Goal: Task Accomplishment & Management: Manage account settings

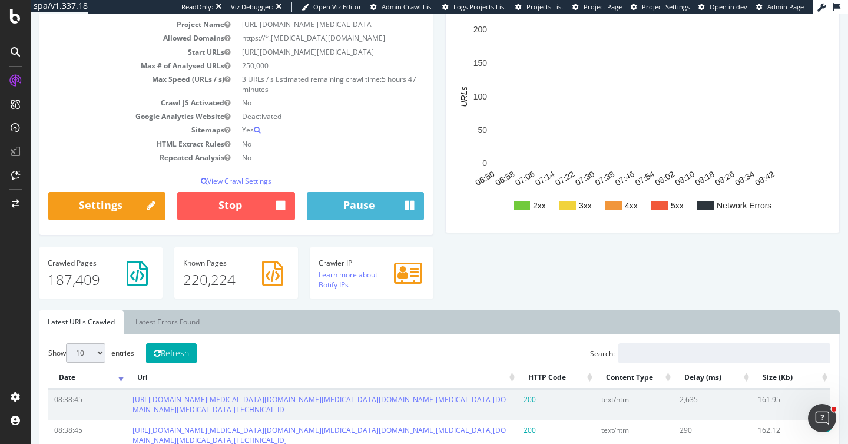
scroll to position [161, 0]
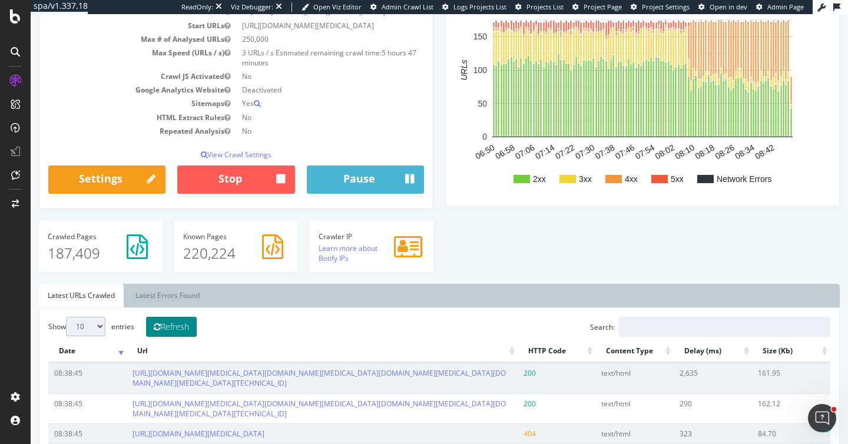
click at [185, 328] on button "Refresh" at bounding box center [171, 327] width 51 height 20
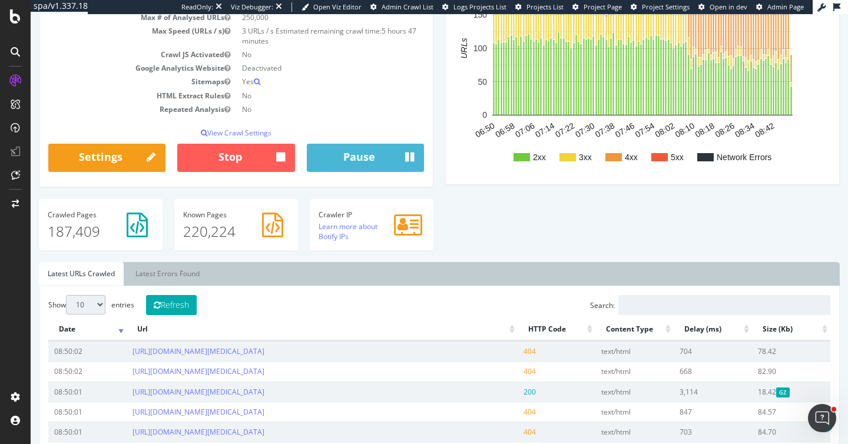
scroll to position [0, 0]
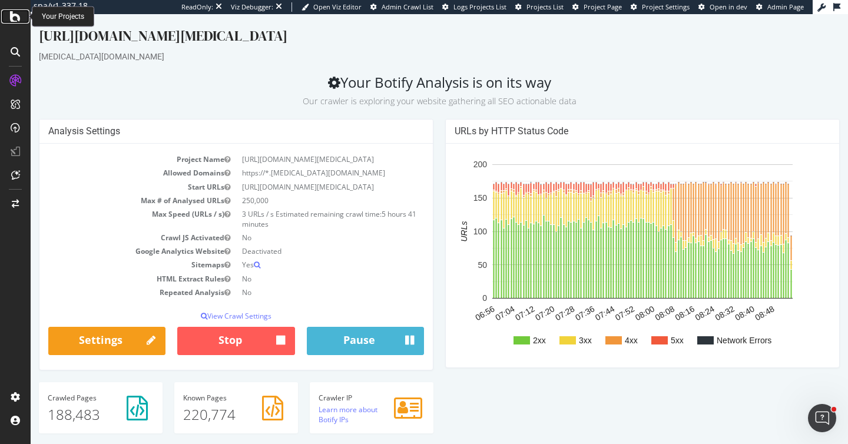
click at [14, 21] on icon at bounding box center [15, 16] width 11 height 14
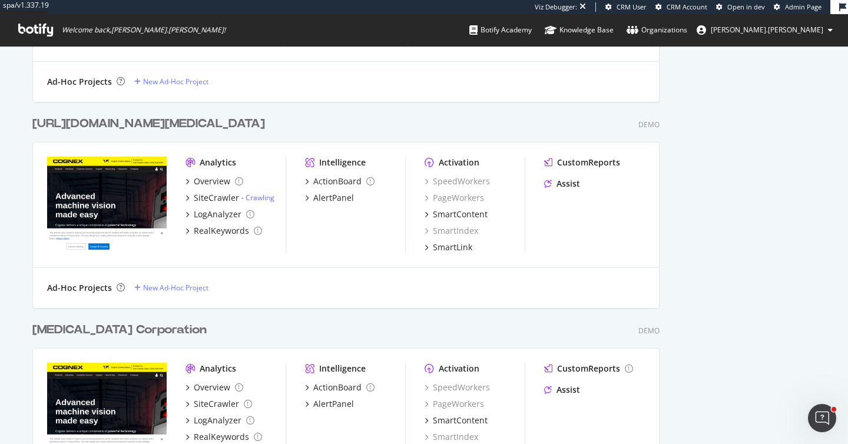
scroll to position [1225, 0]
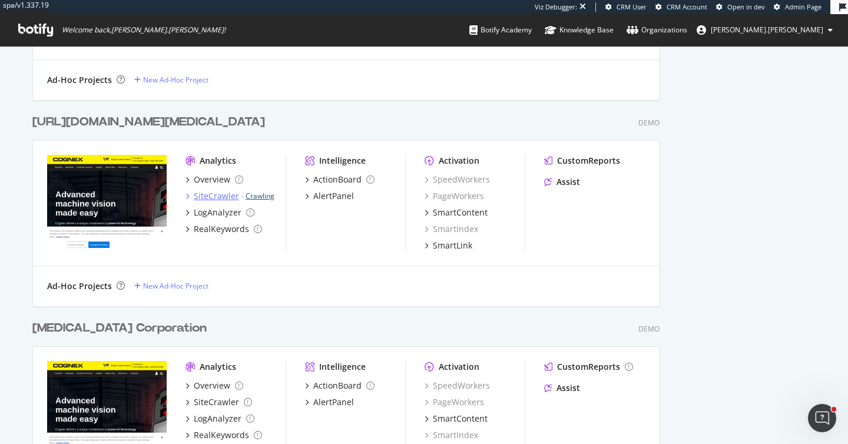
click at [258, 197] on link "Crawling" at bounding box center [259, 196] width 29 height 10
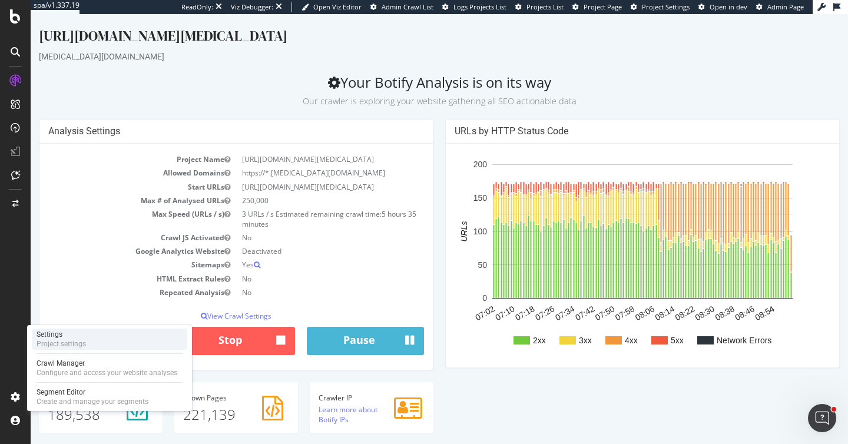
click at [64, 343] on div "Project settings" at bounding box center [60, 343] width 49 height 9
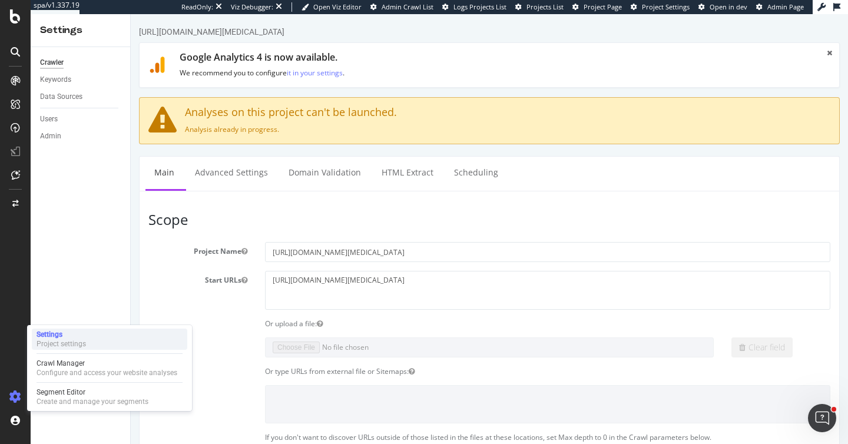
click at [61, 341] on div "Project settings" at bounding box center [60, 343] width 49 height 9
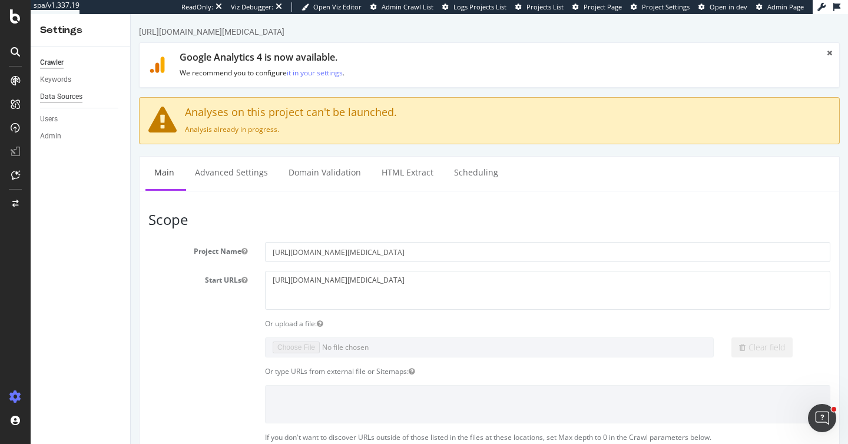
click at [57, 98] on div "Data Sources" at bounding box center [61, 97] width 42 height 12
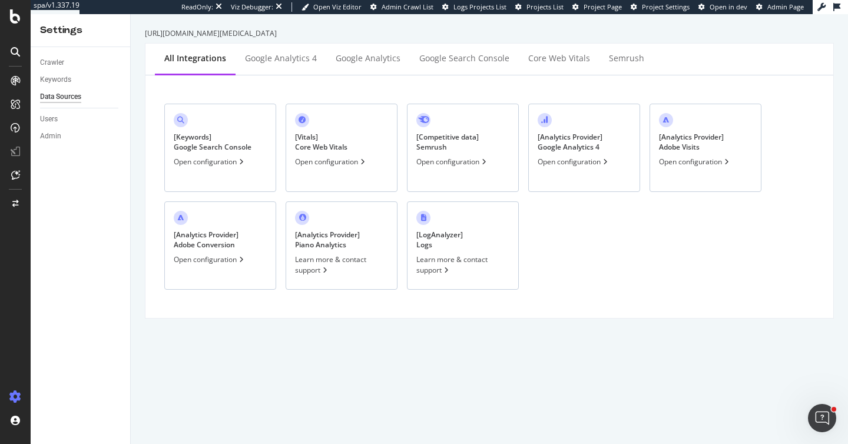
click at [57, 95] on div "Data Sources" at bounding box center [60, 97] width 41 height 12
click at [448, 63] on div "Google Search Console" at bounding box center [464, 58] width 90 height 12
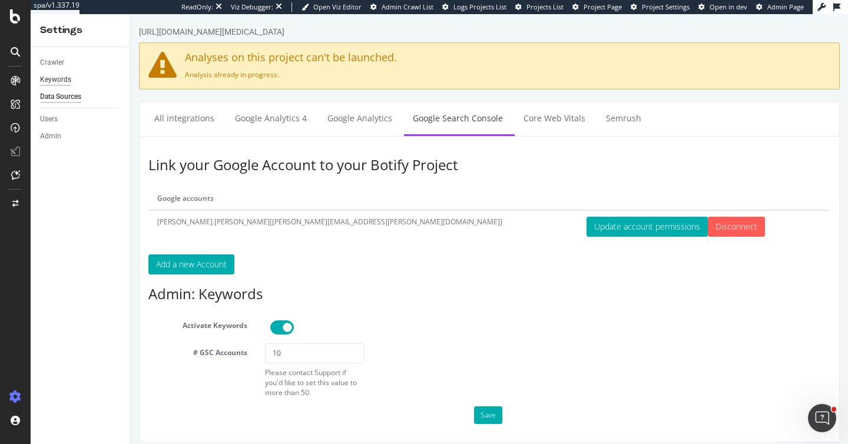
click at [55, 81] on div "Keywords" at bounding box center [55, 80] width 31 height 12
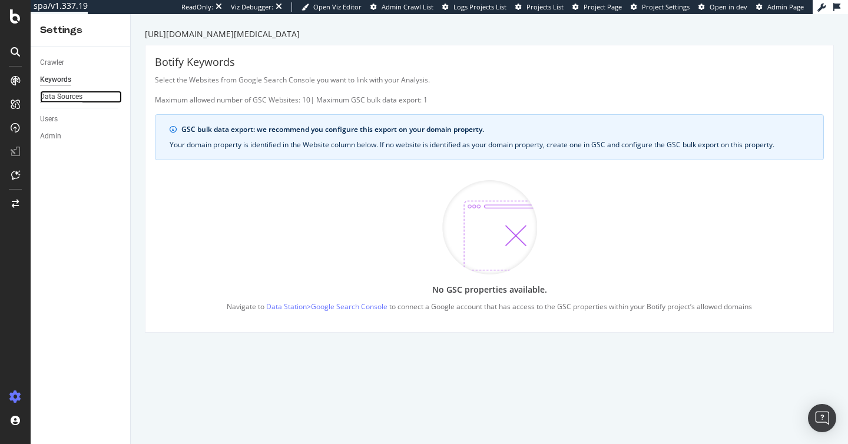
click at [72, 97] on div "Data Sources" at bounding box center [61, 97] width 42 height 12
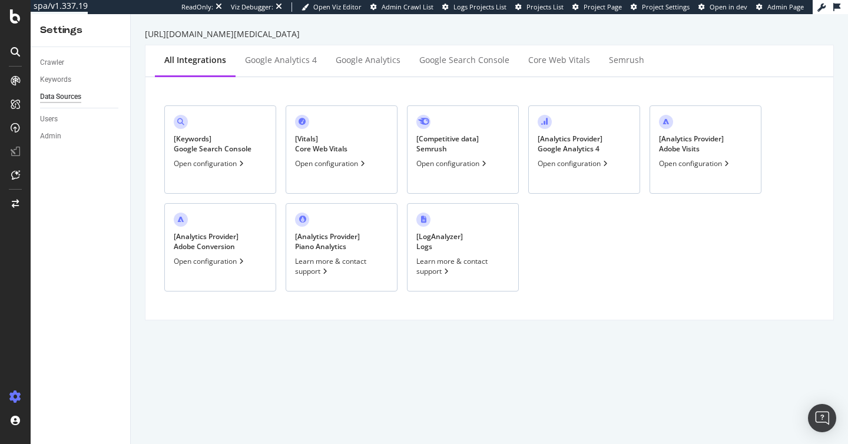
click at [188, 167] on div "Open configuration" at bounding box center [210, 163] width 72 height 10
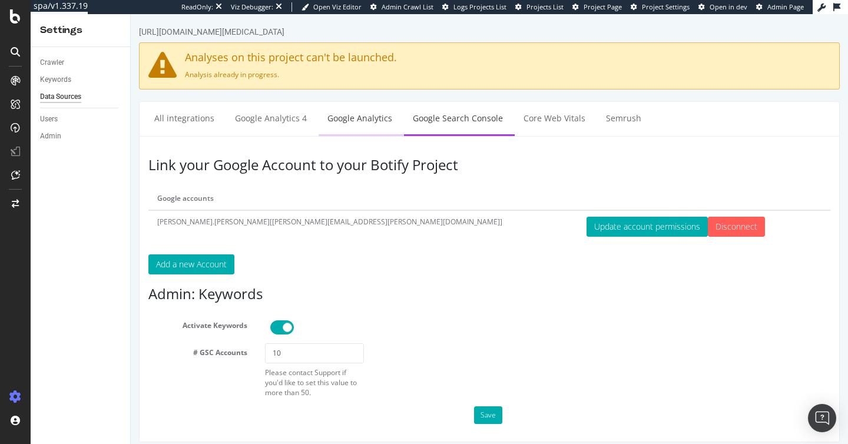
click at [346, 115] on link "Google Analytics" at bounding box center [359, 118] width 82 height 32
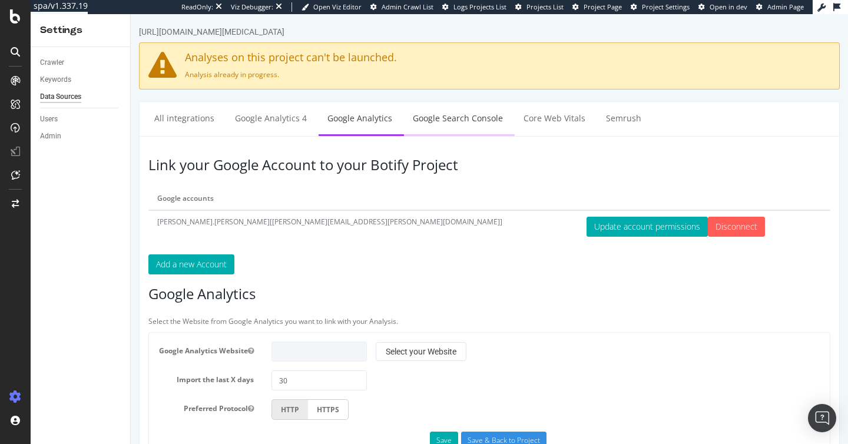
click at [465, 116] on link "Google Search Console" at bounding box center [458, 118] width 108 height 32
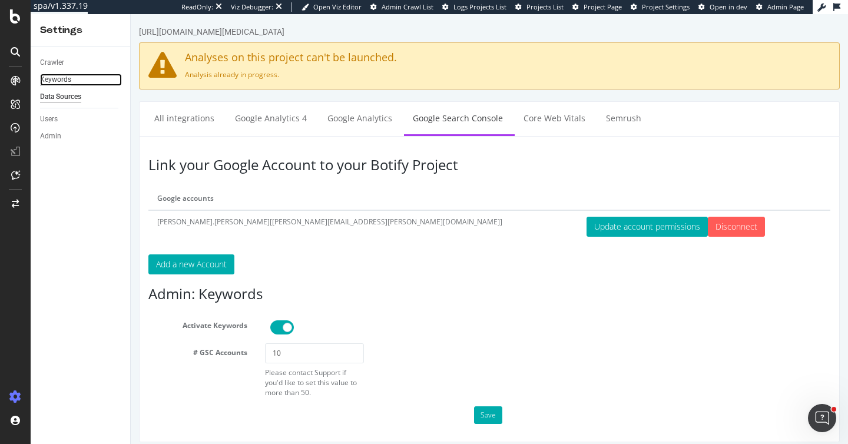
click at [58, 81] on div "Keywords" at bounding box center [55, 80] width 31 height 12
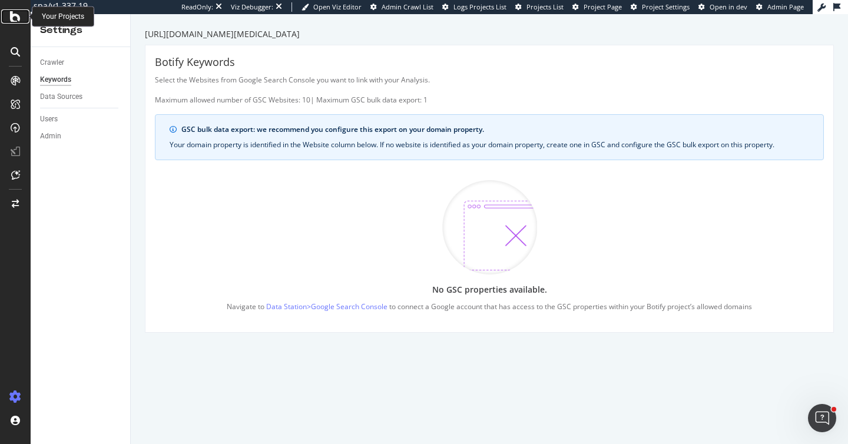
click at [13, 16] on icon at bounding box center [15, 16] width 11 height 14
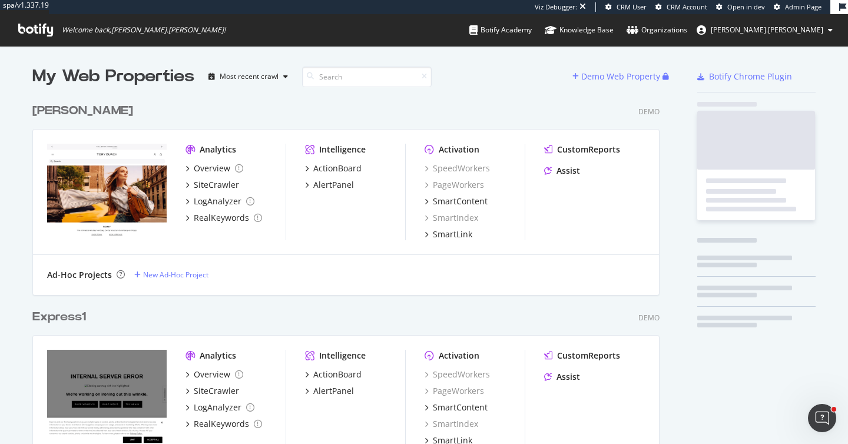
scroll to position [1648, 636]
